Goal: Information Seeking & Learning: Learn about a topic

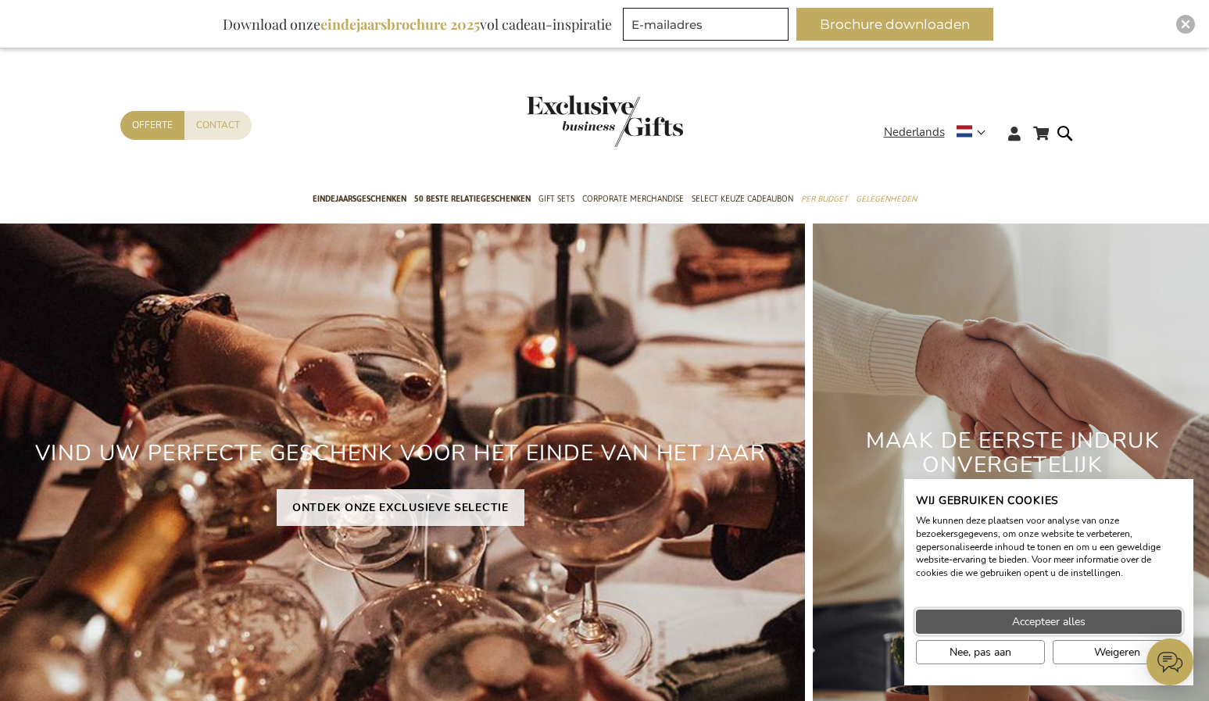
drag, startPoint x: 1079, startPoint y: 616, endPoint x: 1064, endPoint y: 611, distance: 15.6
click at [1078, 616] on span "Accepteer alles" at bounding box center [1048, 621] width 73 height 16
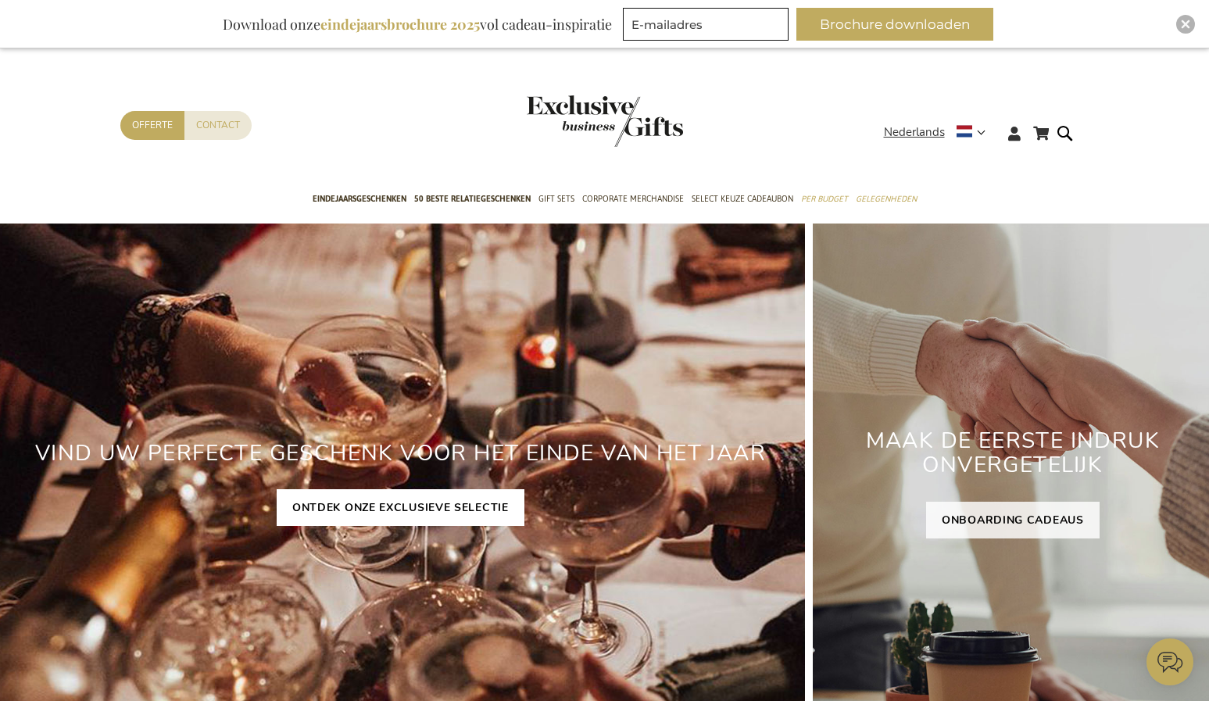
scroll to position [26, 0]
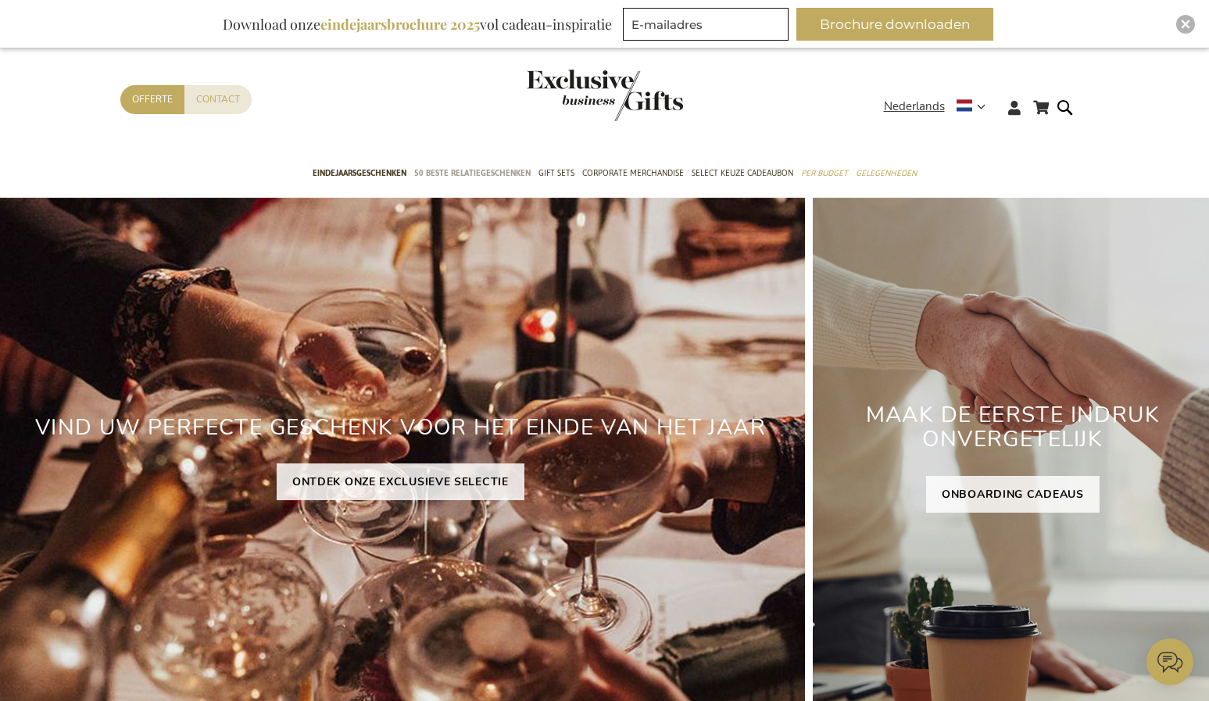
click at [474, 170] on span "50 beste relatiegeschenken" at bounding box center [472, 173] width 116 height 16
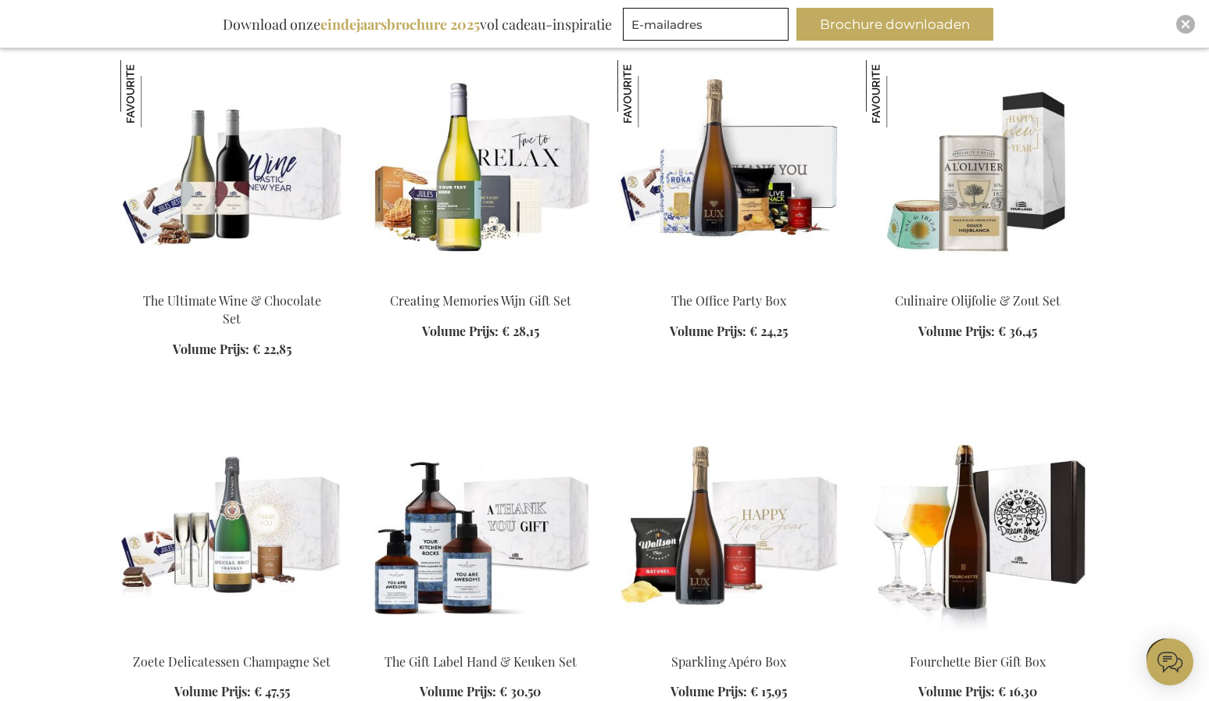
scroll to position [1346, 0]
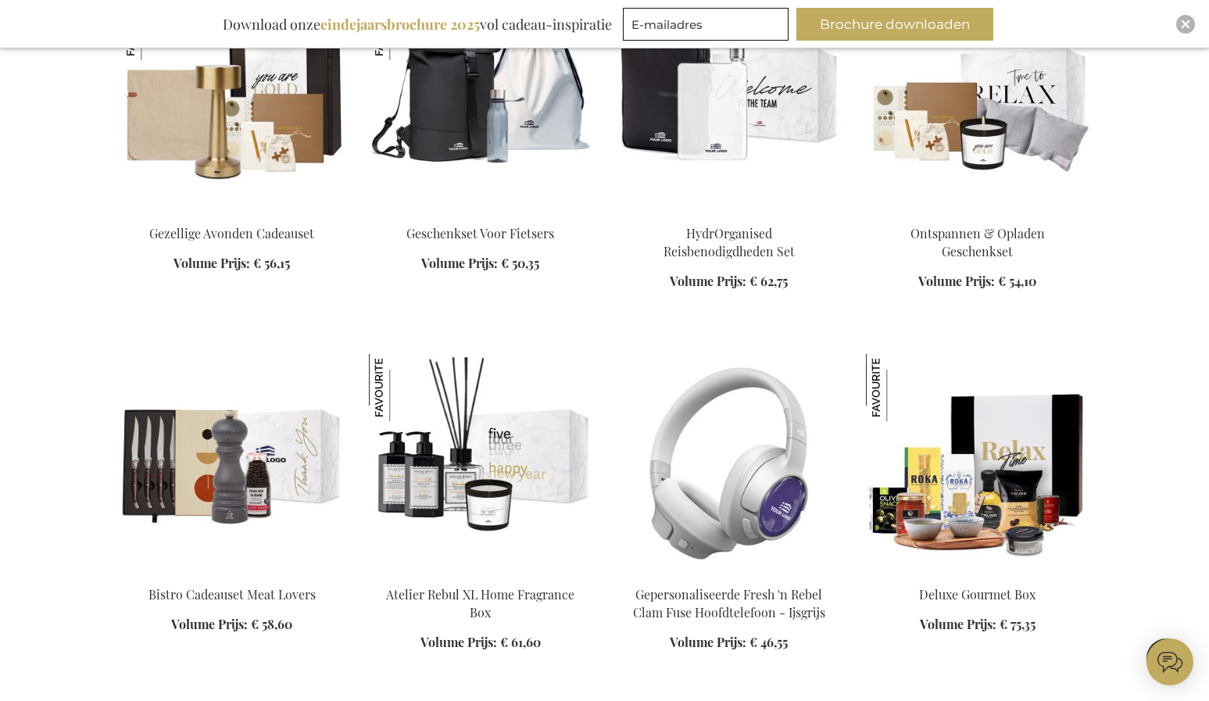
scroll to position [6576, 0]
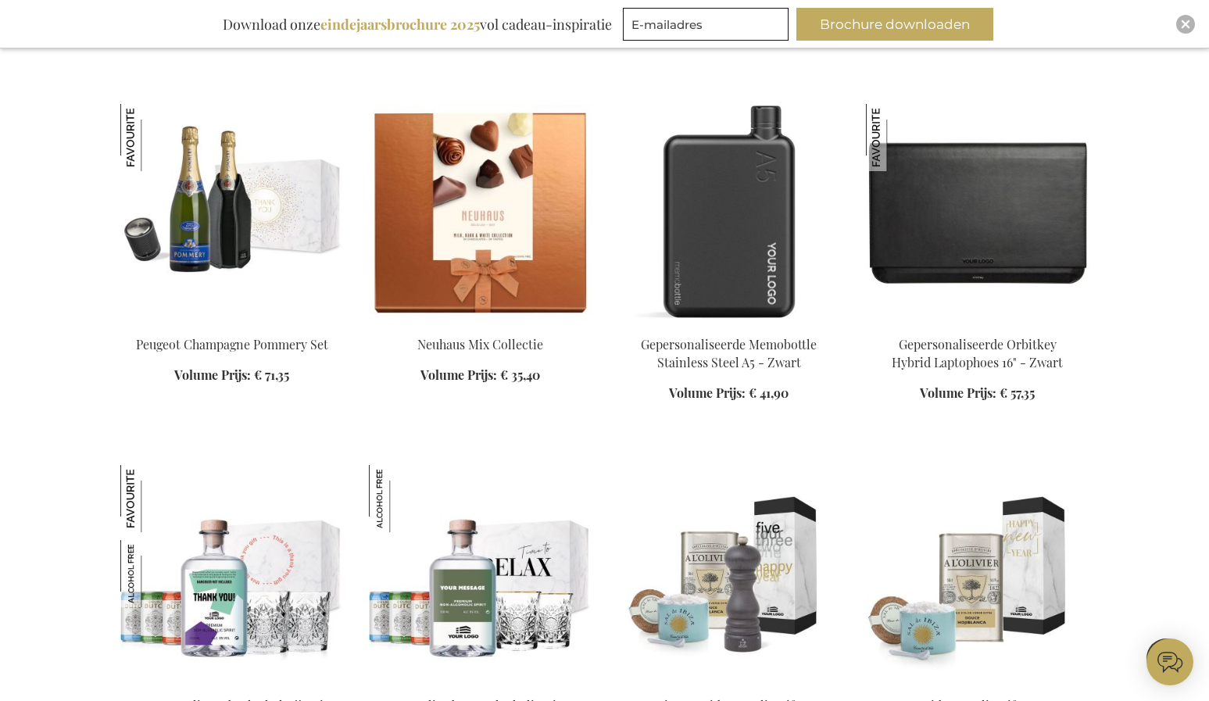
scroll to position [7839, 0]
